Goal: Find specific page/section: Find specific page/section

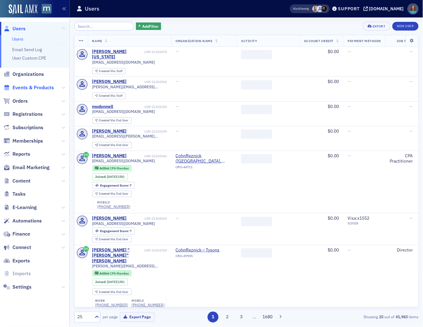
click at [25, 87] on span "Events & Products" at bounding box center [32, 87] width 41 height 7
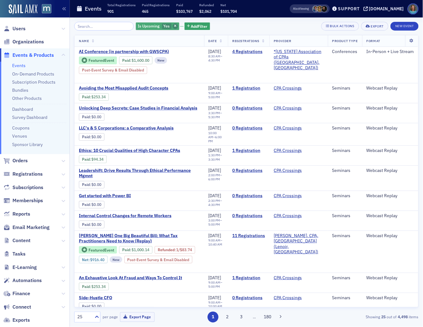
click at [174, 27] on icon "button" at bounding box center [175, 26] width 2 height 3
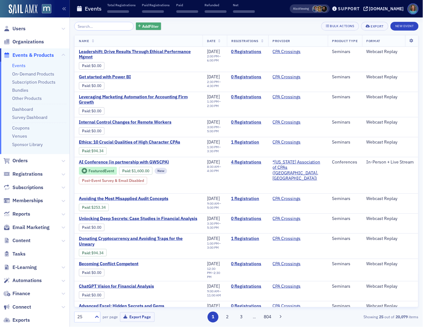
click at [155, 27] on button "Add Filter" at bounding box center [149, 26] width 26 height 8
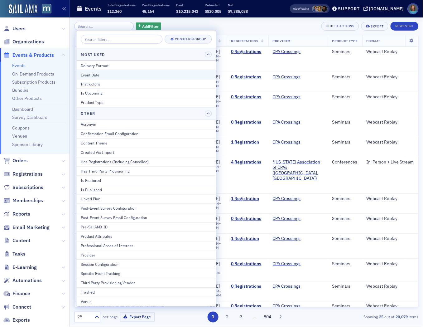
click at [93, 74] on div "Event Date" at bounding box center [146, 75] width 131 height 6
select select "8"
select select "2025"
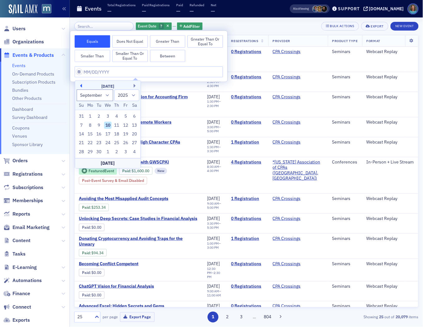
click at [81, 85] on button "Previous Month" at bounding box center [80, 86] width 4 height 4
click at [131, 86] on div "[DATE]" at bounding box center [108, 86] width 66 height 6
click at [133, 86] on div "[DATE]" at bounding box center [108, 86] width 66 height 6
click at [135, 85] on button "Next Month" at bounding box center [136, 86] width 4 height 4
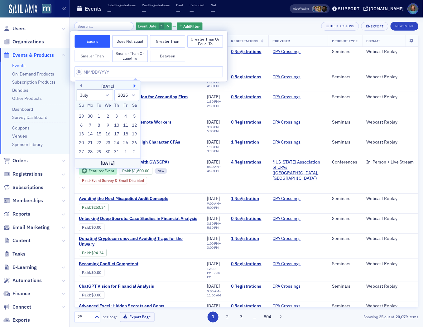
select select "7"
click at [116, 143] on div "21" at bounding box center [116, 142] width 7 height 7
type input "[DATE]"
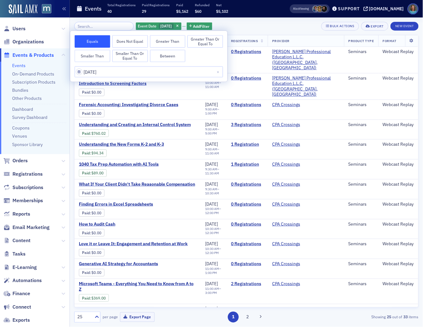
click at [237, 25] on div "Event Date [DATE] Add Filter Bulk Actions Export New Event" at bounding box center [246, 26] width 345 height 9
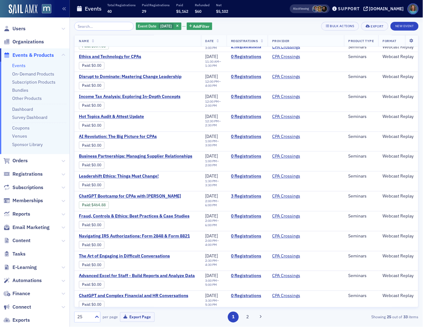
scroll to position [255, 0]
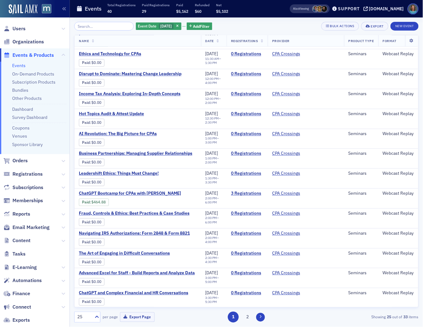
click at [259, 316] on button at bounding box center [260, 317] width 9 height 9
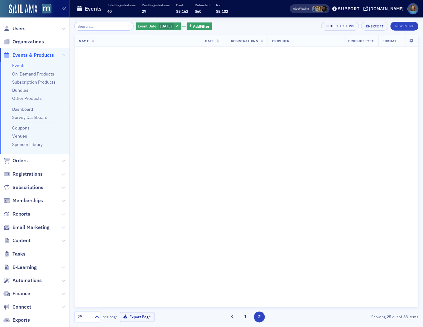
scroll to position [0, 0]
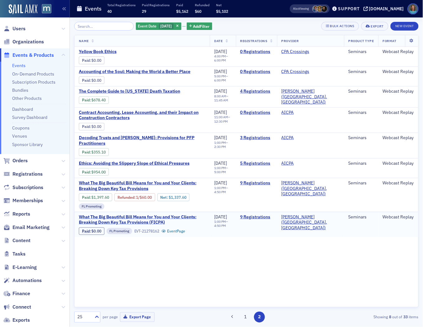
click at [168, 214] on span "What The Big Beautiful Bill Means for You and Your Clients: Breaking Down Key T…" at bounding box center [142, 219] width 127 height 11
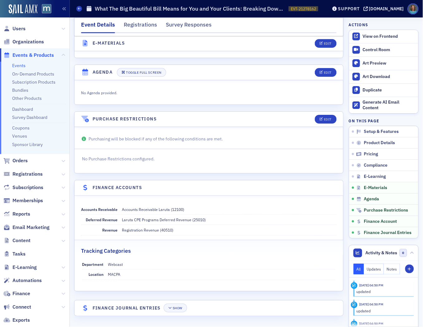
scroll to position [784, 0]
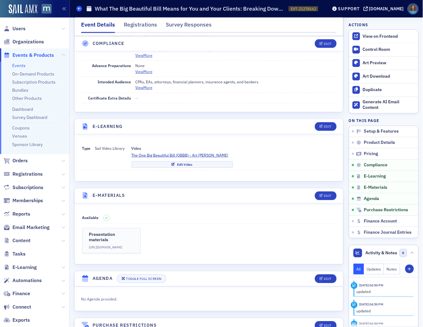
click at [80, 9] on span at bounding box center [79, 9] width 6 height 6
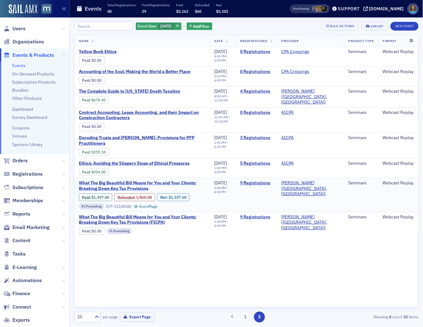
click at [145, 180] on span "What The Big Beautiful Bill Means for You and Your Clients: Breaking Down Key T…" at bounding box center [142, 185] width 127 height 11
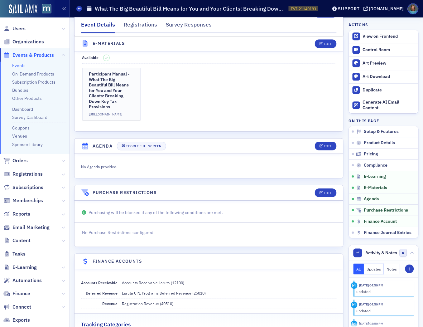
scroll to position [838, 0]
